Goal: Check status: Check status

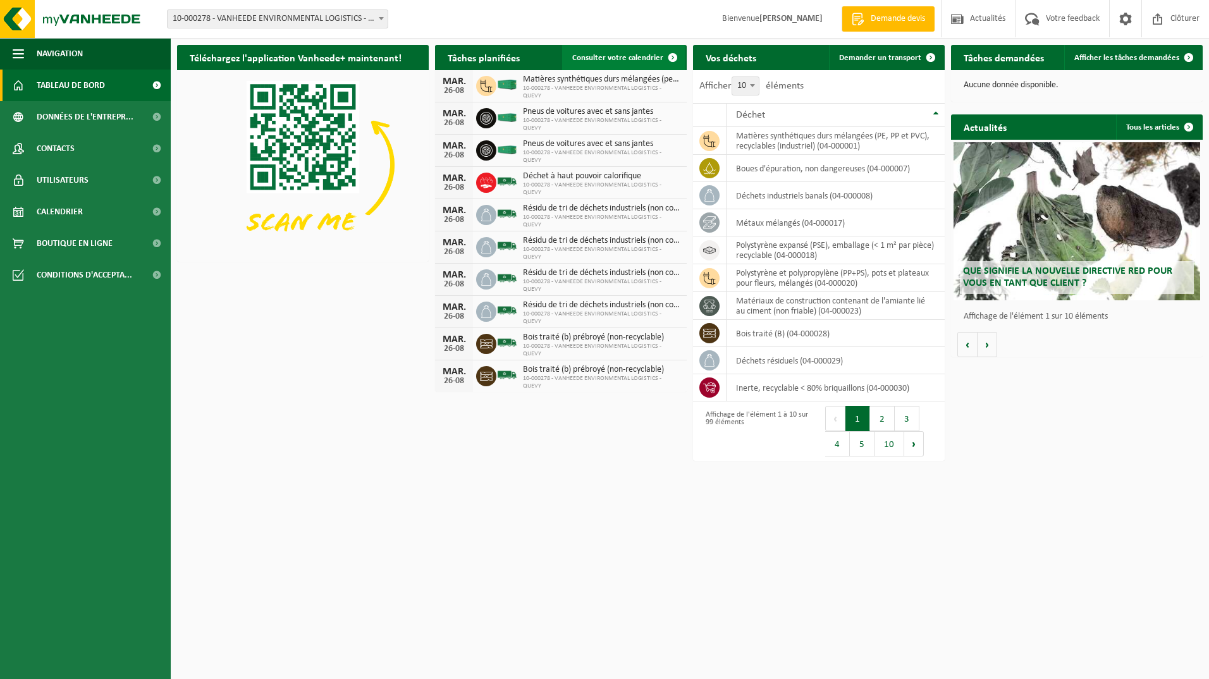
click at [598, 55] on span "Consulter votre calendrier" at bounding box center [617, 58] width 91 height 8
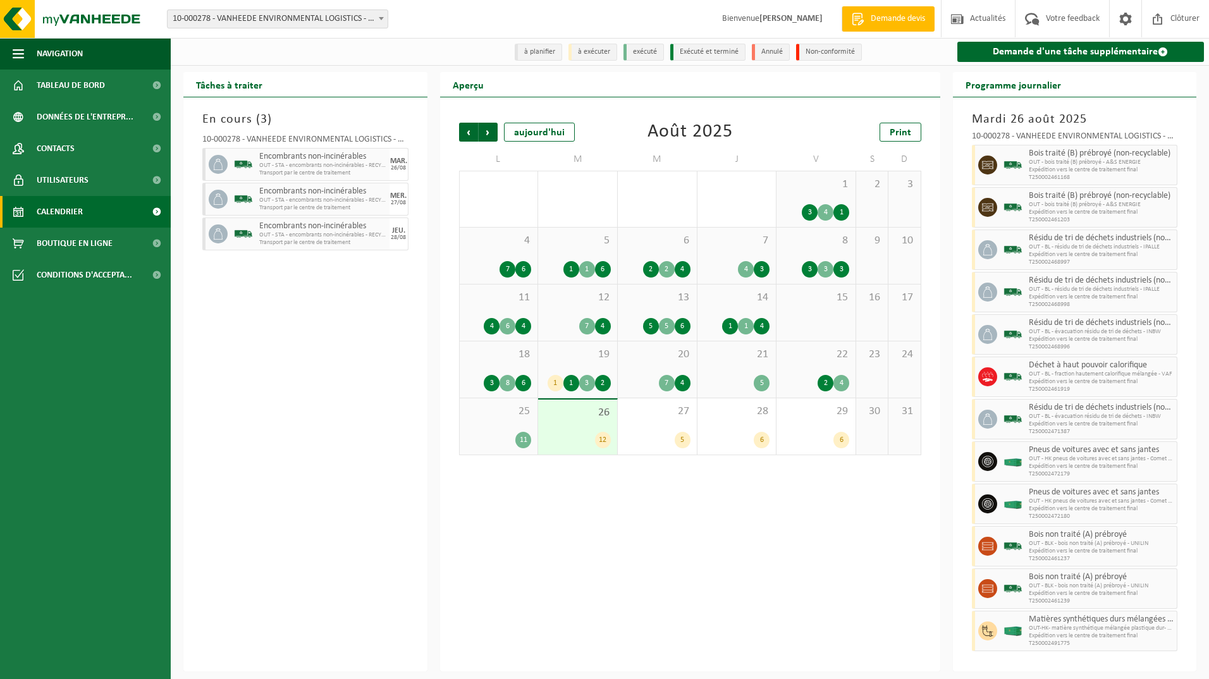
scroll to position [4, 0]
click at [660, 366] on div "20 7 4" at bounding box center [657, 370] width 79 height 56
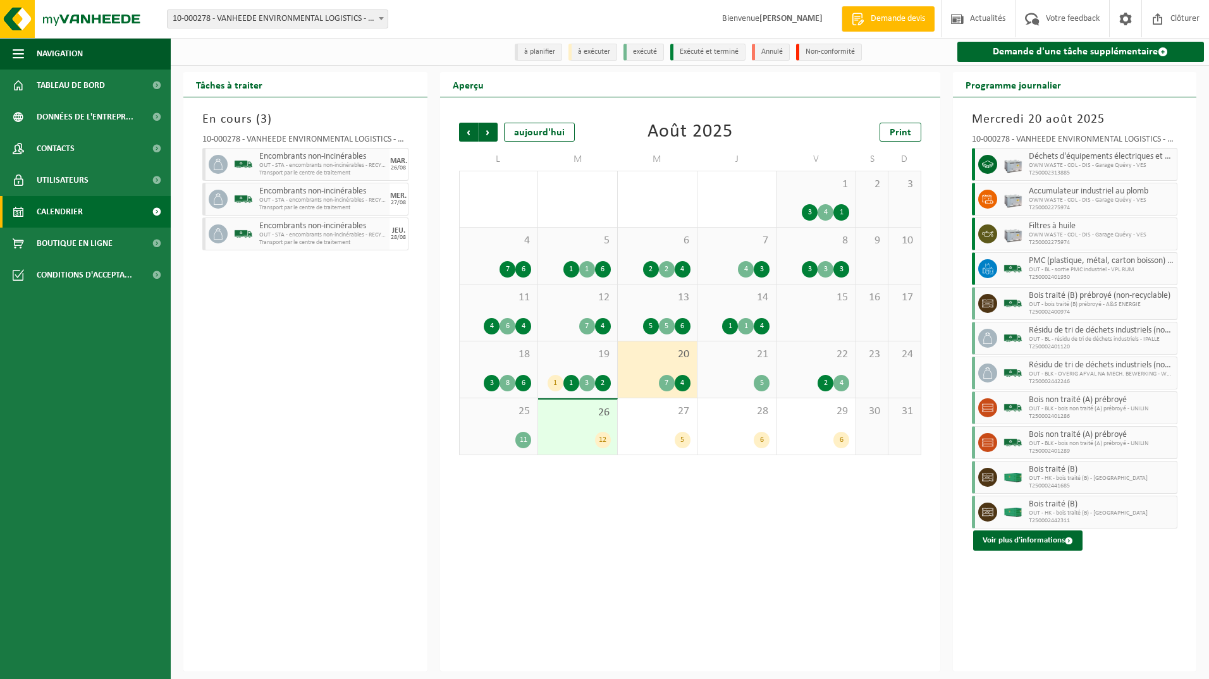
click at [579, 427] on div "26 12" at bounding box center [577, 427] width 79 height 55
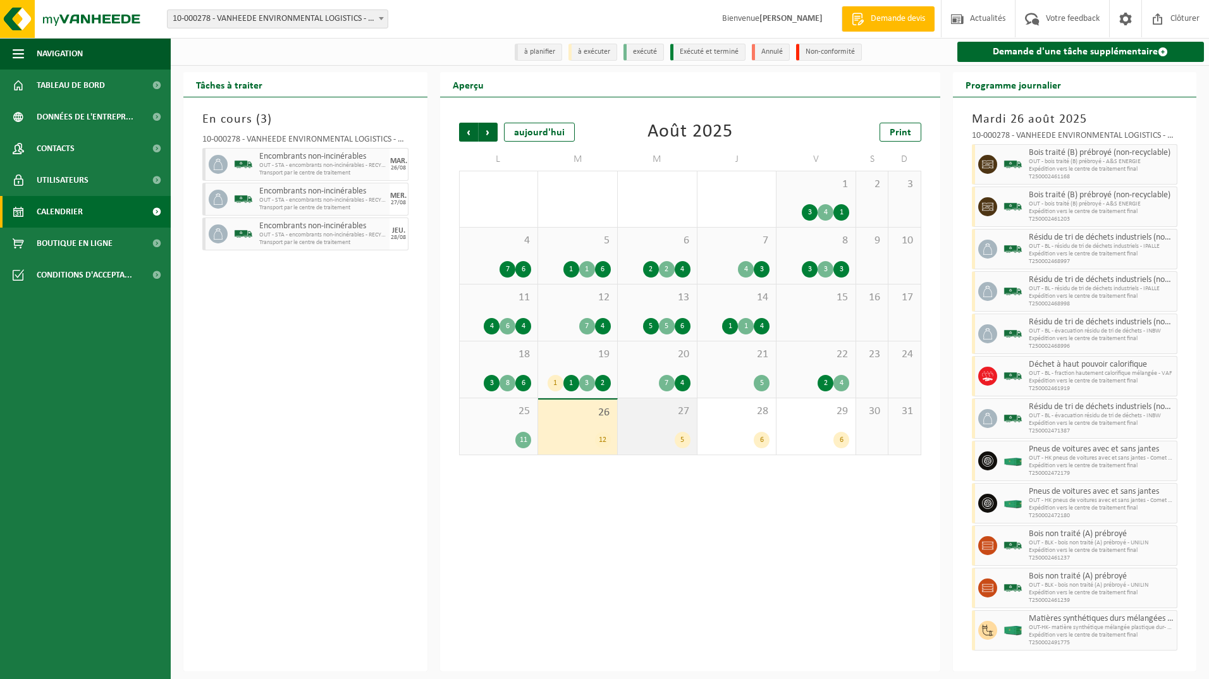
click at [648, 431] on div "27 5" at bounding box center [657, 426] width 79 height 56
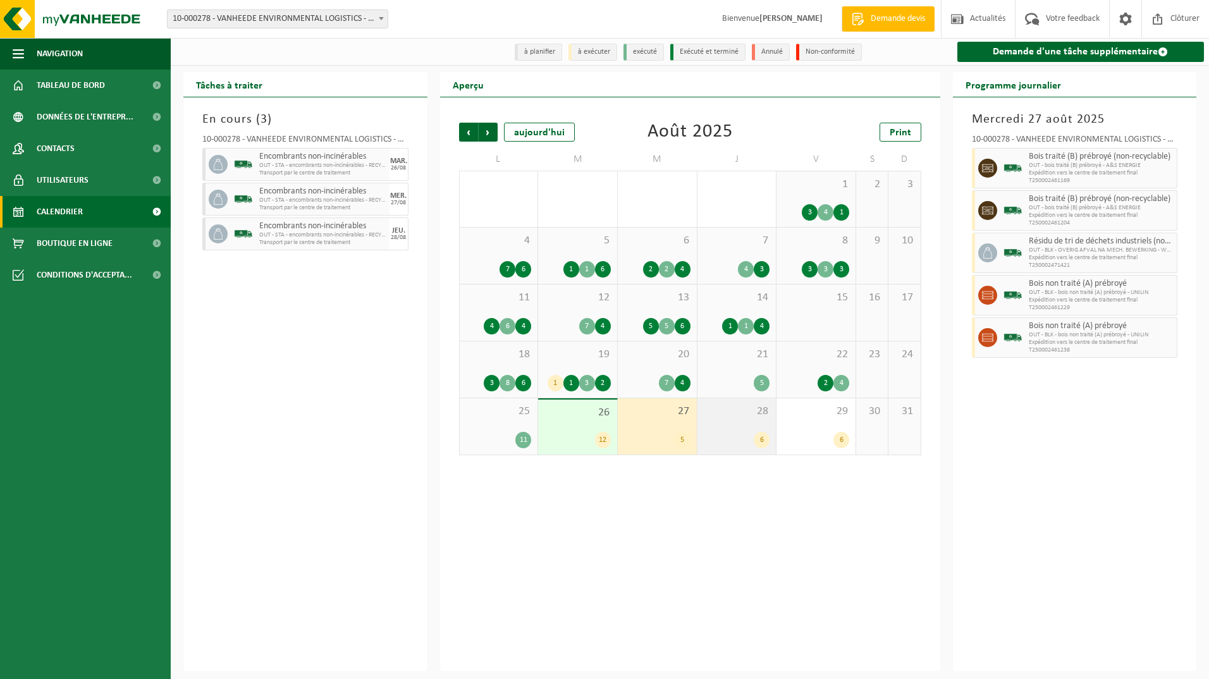
click at [736, 426] on div "28 6" at bounding box center [737, 426] width 79 height 56
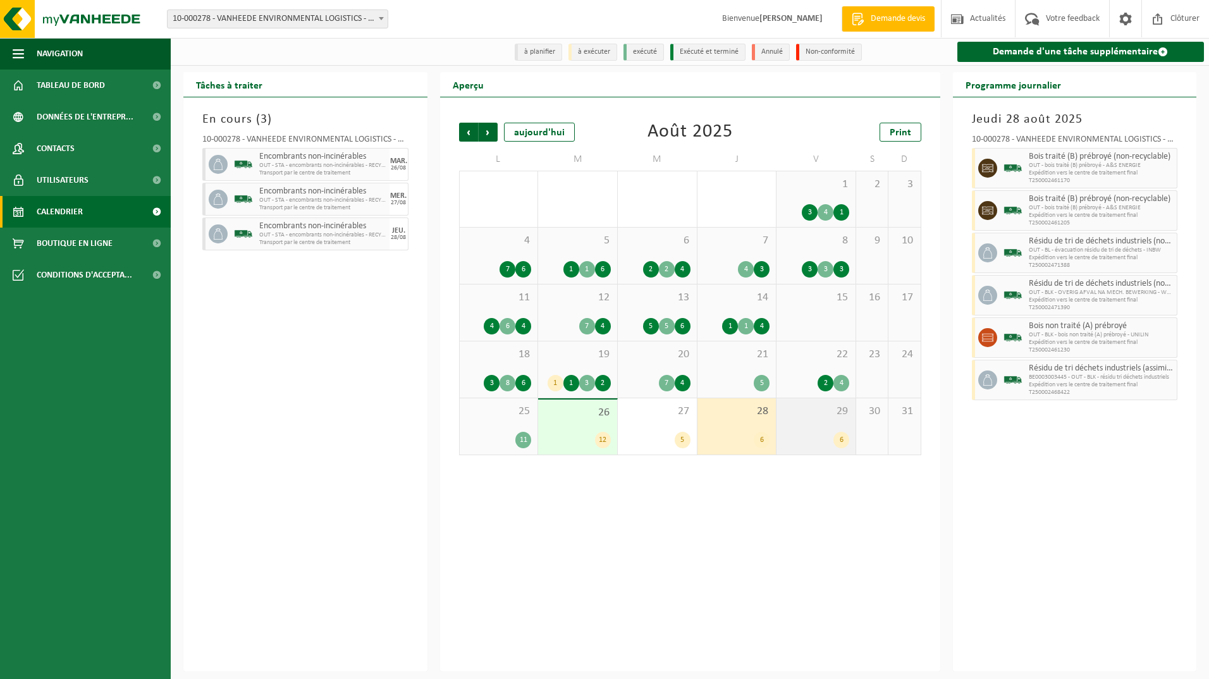
click at [806, 414] on span "29" at bounding box center [816, 412] width 66 height 14
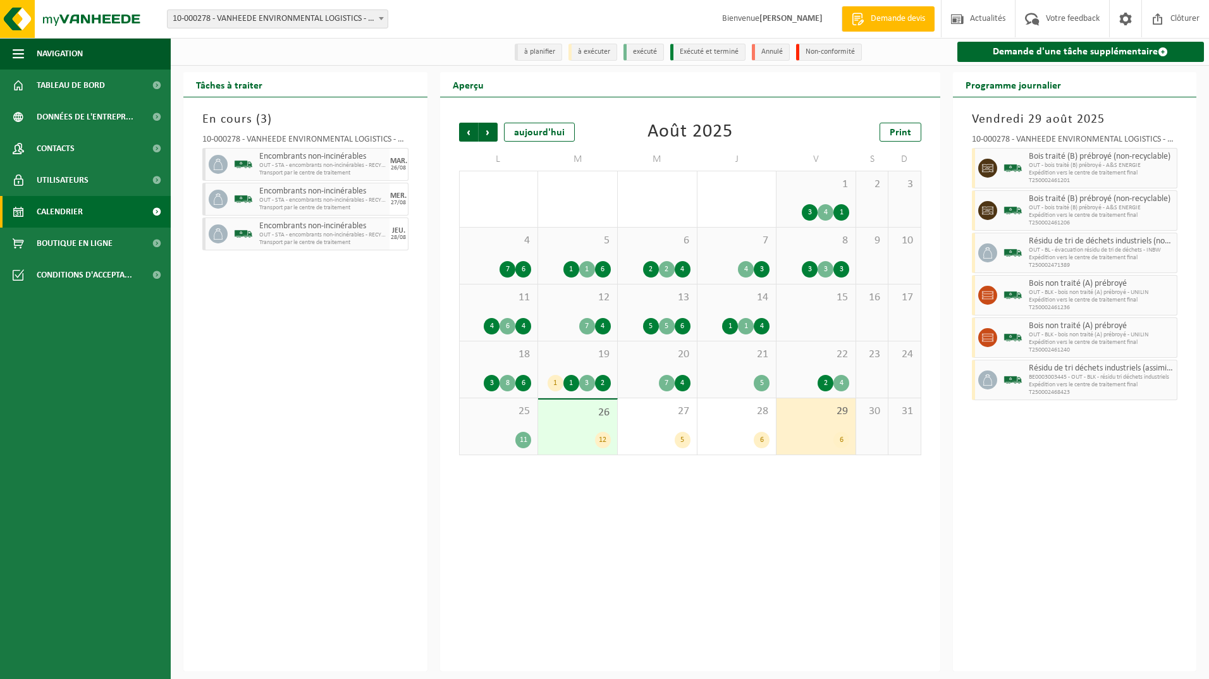
click at [610, 504] on div "Précédent Suivant aujourd'hui Août 2025 Print L M M J V S D 28 1 9 29 5 30 3 7 …" at bounding box center [690, 384] width 500 height 574
click at [249, 373] on div "En cours ( 3 ) 10-000278 - VANHEEDE ENVIRONMENTAL LOGISTICS - QUEVY - QUÉVY-LE-…" at bounding box center [305, 384] width 244 height 574
click at [383, 18] on b at bounding box center [381, 18] width 5 height 3
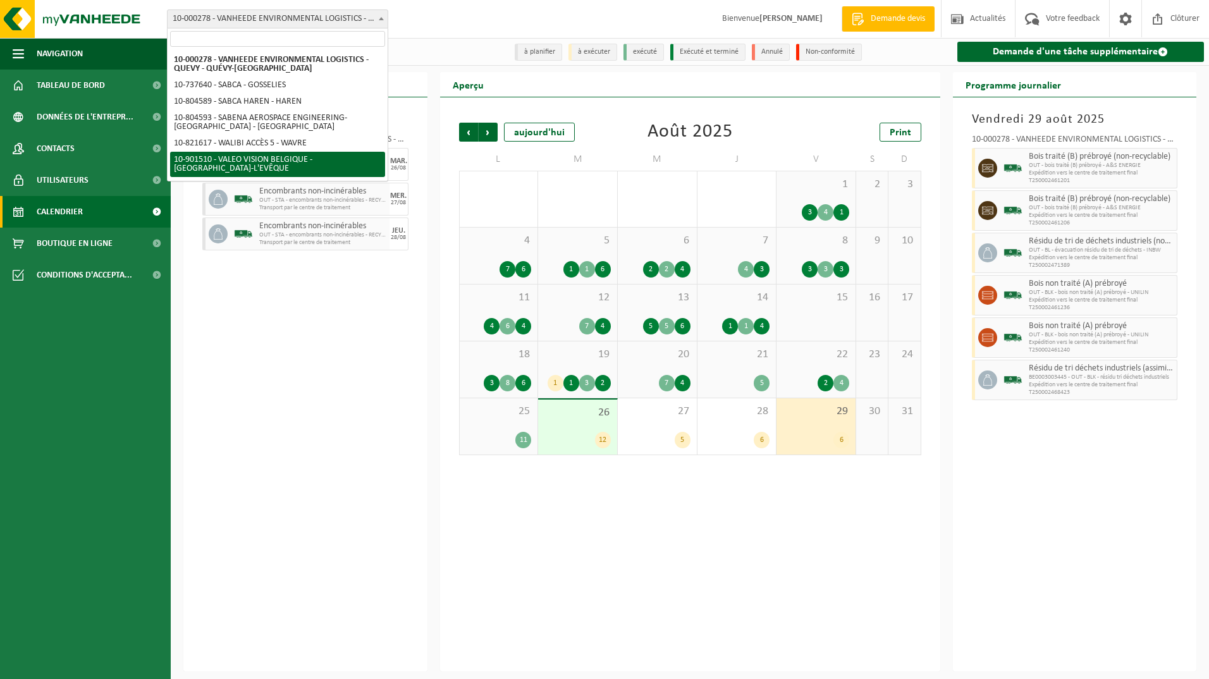
select select "134945"
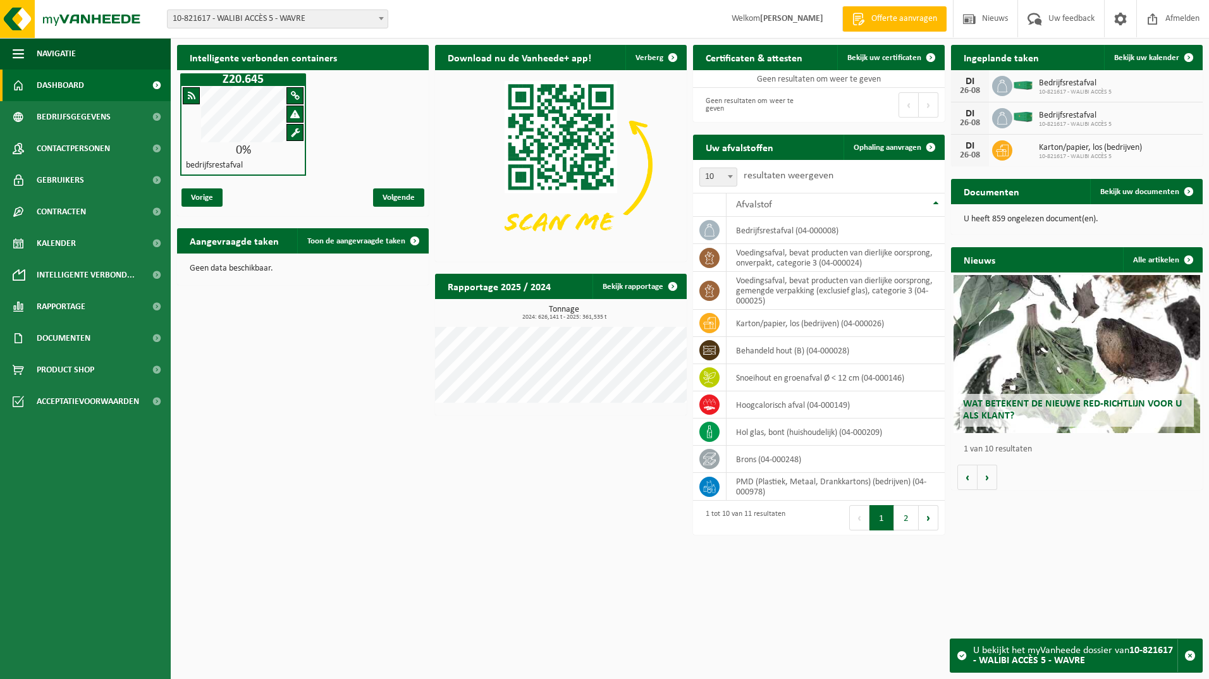
click at [433, 217] on div "Download nu de Vanheede+ app! Verberg" at bounding box center [561, 154] width 258 height 230
click at [175, 183] on div "Intelligente verbonden containers Z20.645 0% bedrijfsrestafval Vorige Volgende" at bounding box center [303, 131] width 258 height 184
